Goal: Find contact information: Find contact information

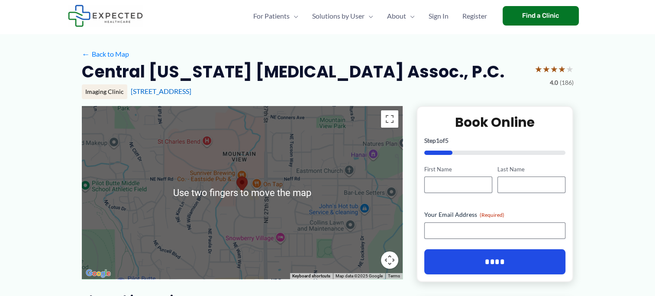
scroll to position [19, 0]
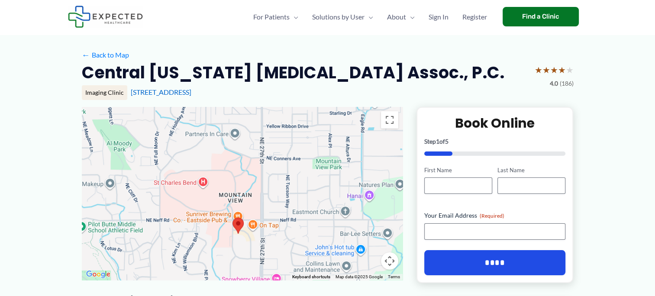
click at [161, 191] on div at bounding box center [242, 193] width 321 height 173
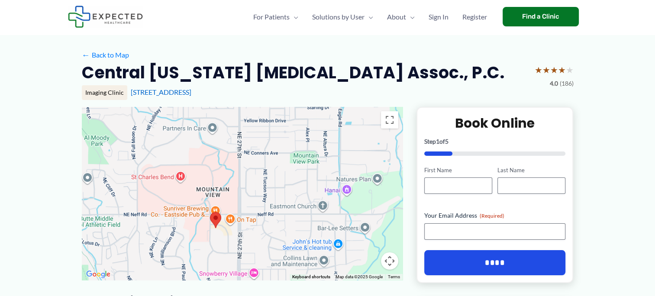
drag, startPoint x: 161, startPoint y: 191, endPoint x: 141, endPoint y: 182, distance: 22.1
click at [140, 184] on div at bounding box center [242, 193] width 321 height 173
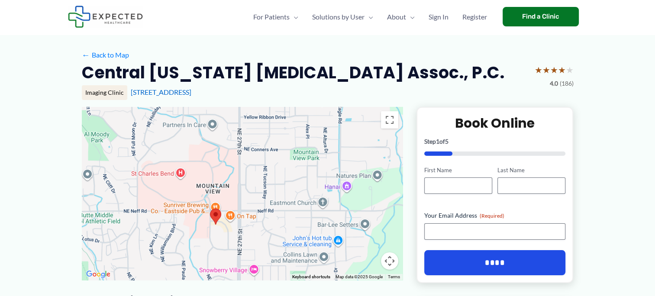
click at [136, 194] on div at bounding box center [242, 193] width 321 height 173
